Goal: Task Accomplishment & Management: Complete application form

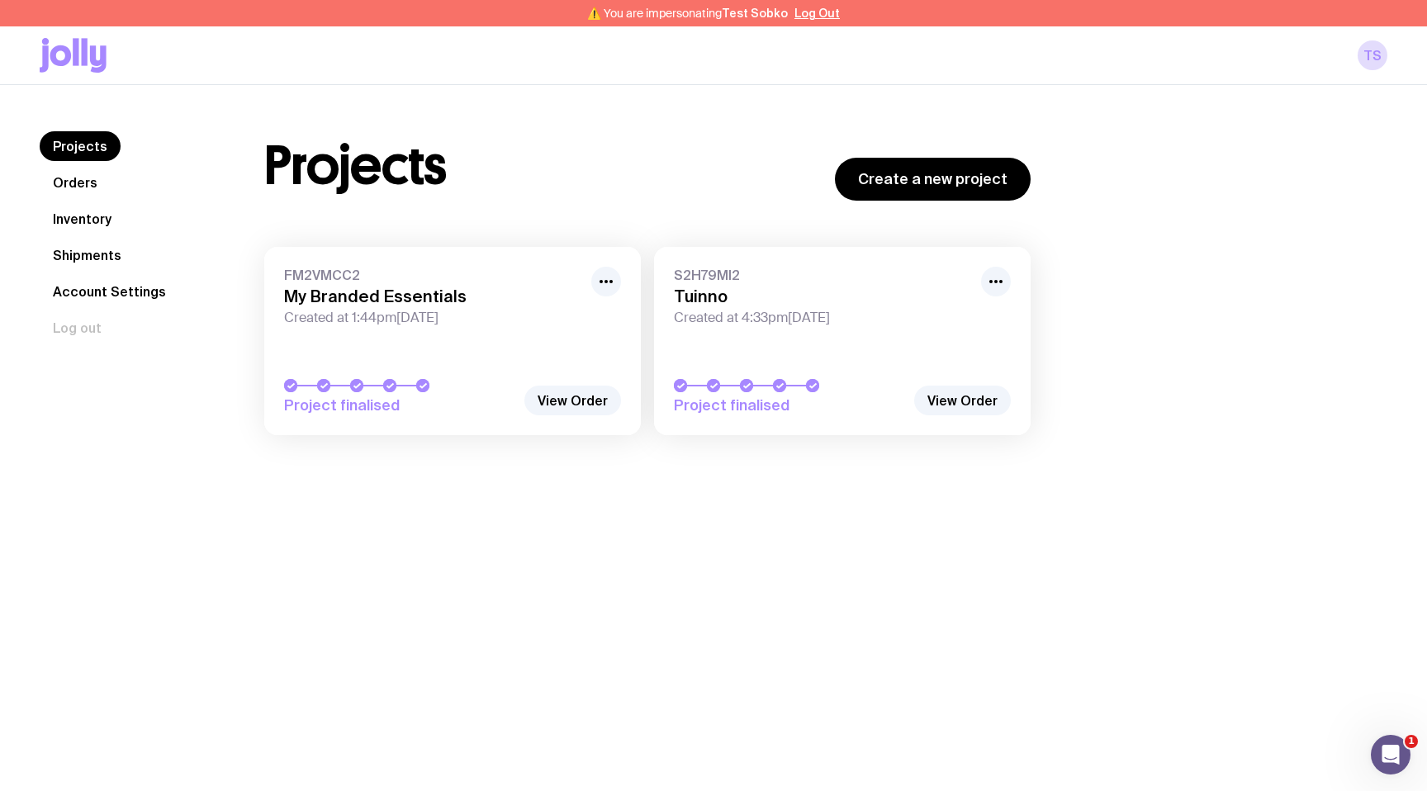
click at [86, 56] on icon at bounding box center [85, 51] width 6 height 27
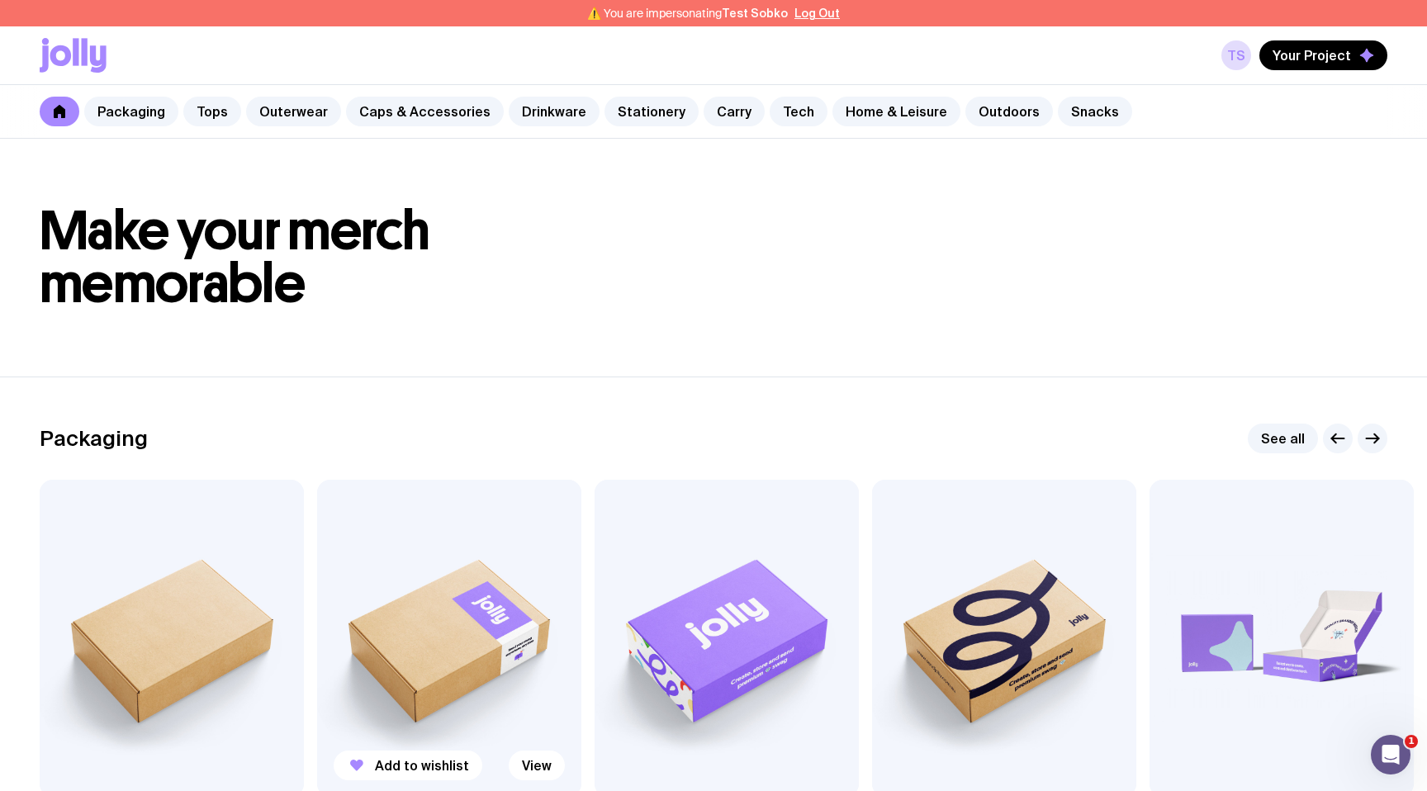
scroll to position [375, 0]
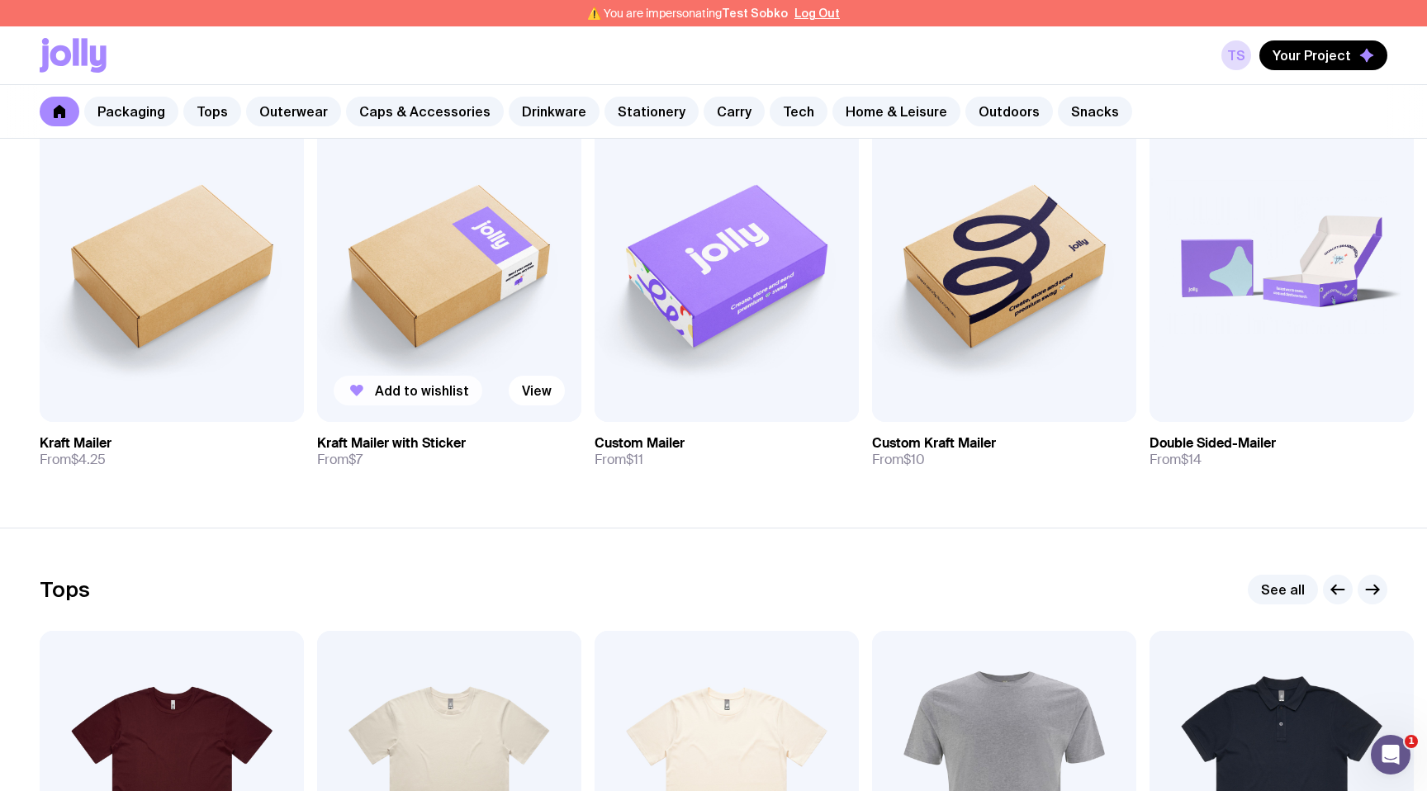
click at [428, 393] on span "Add to wishlist" at bounding box center [422, 390] width 94 height 17
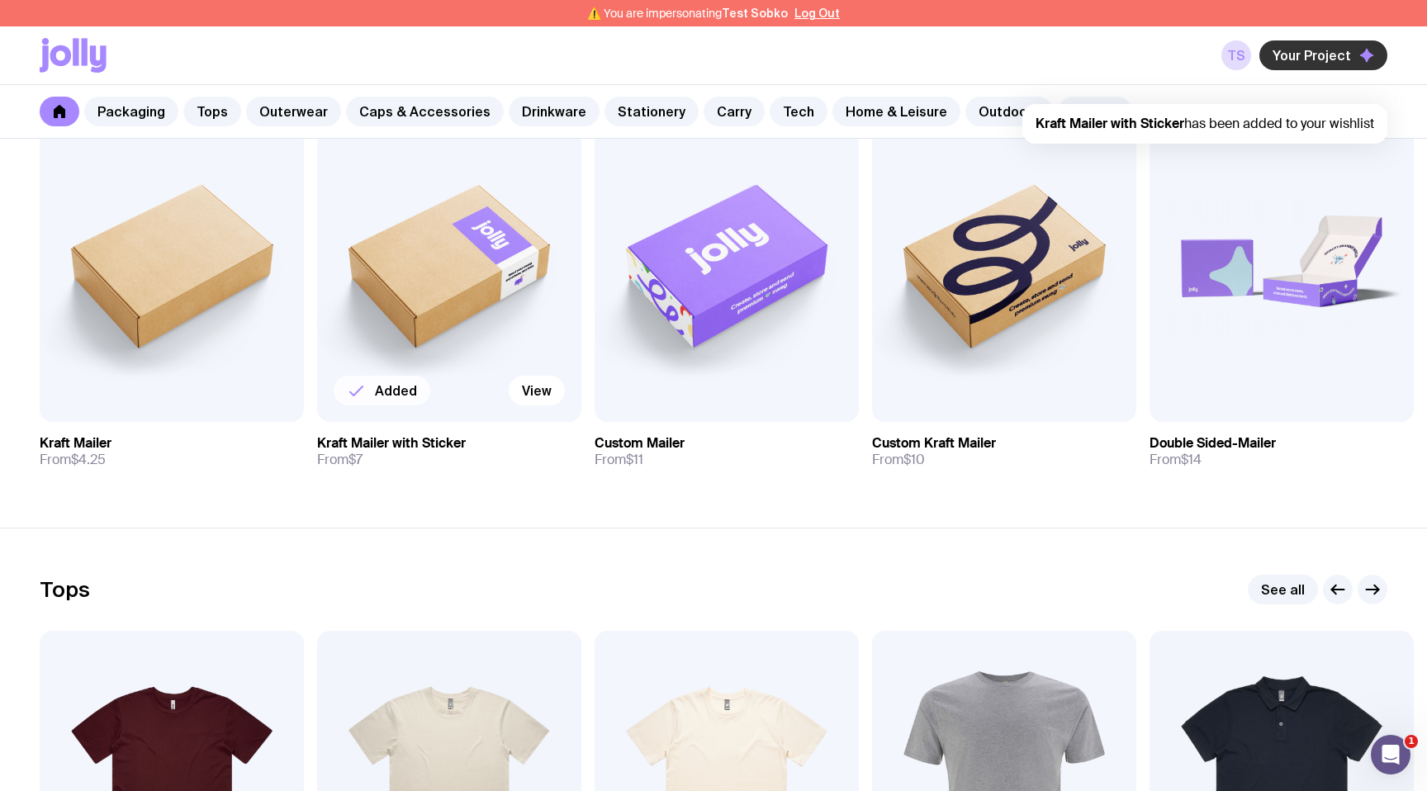
click at [1308, 50] on span "Your Project" at bounding box center [1312, 55] width 78 height 17
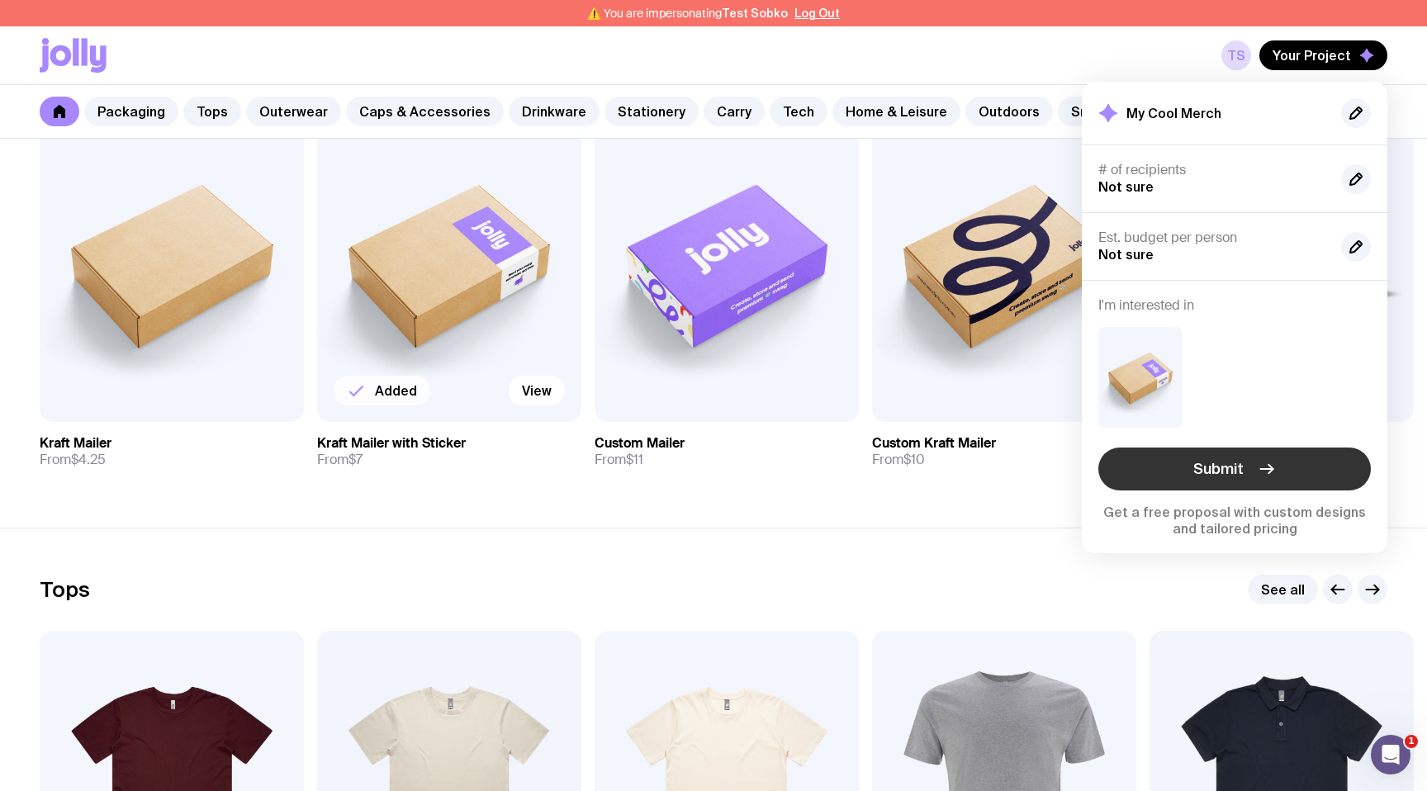
click at [1206, 469] on span "Submit" at bounding box center [1219, 469] width 50 height 20
